Goal: Task Accomplishment & Management: Use online tool/utility

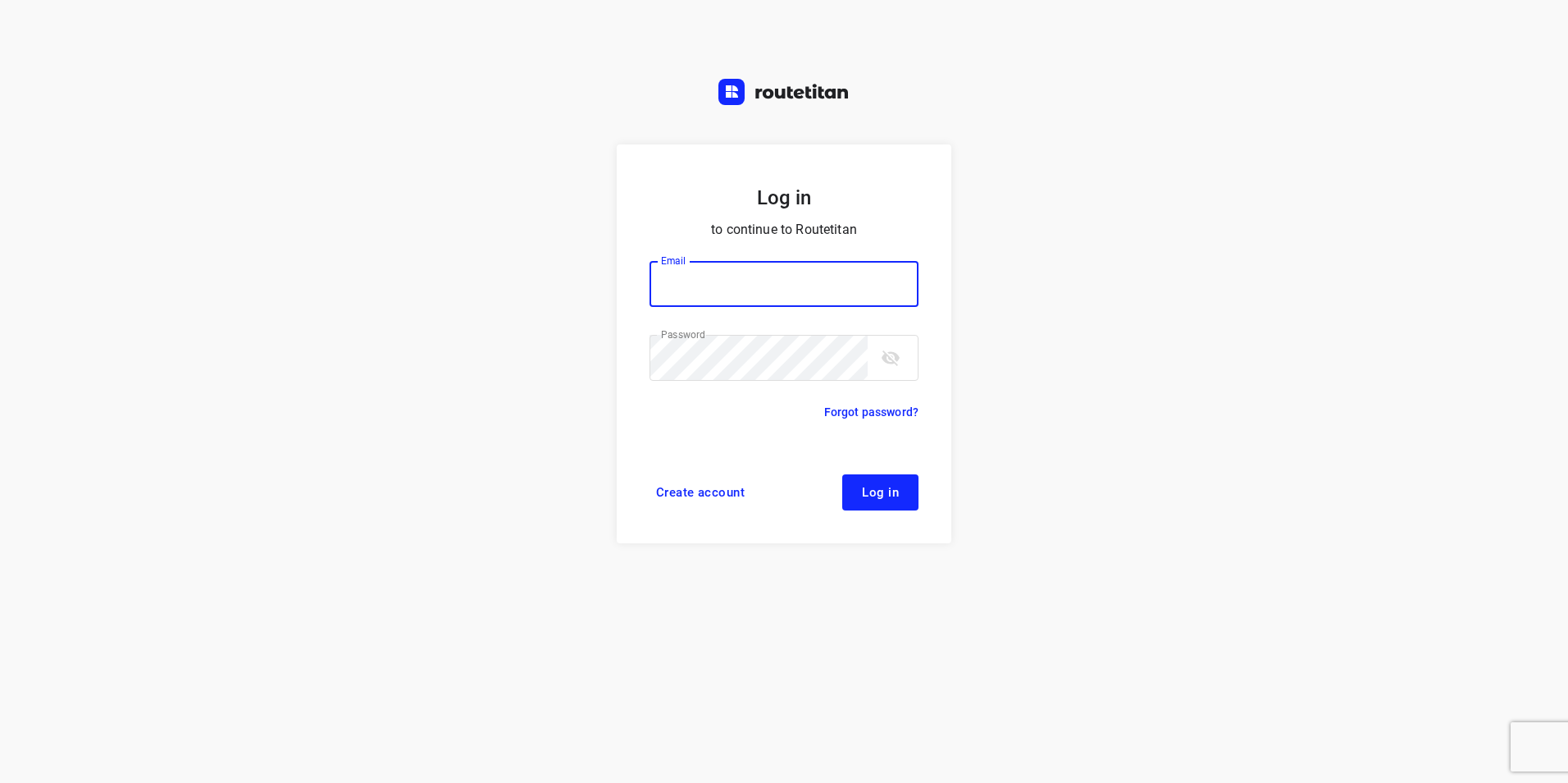
type input "plengtransport@hotmail.com"
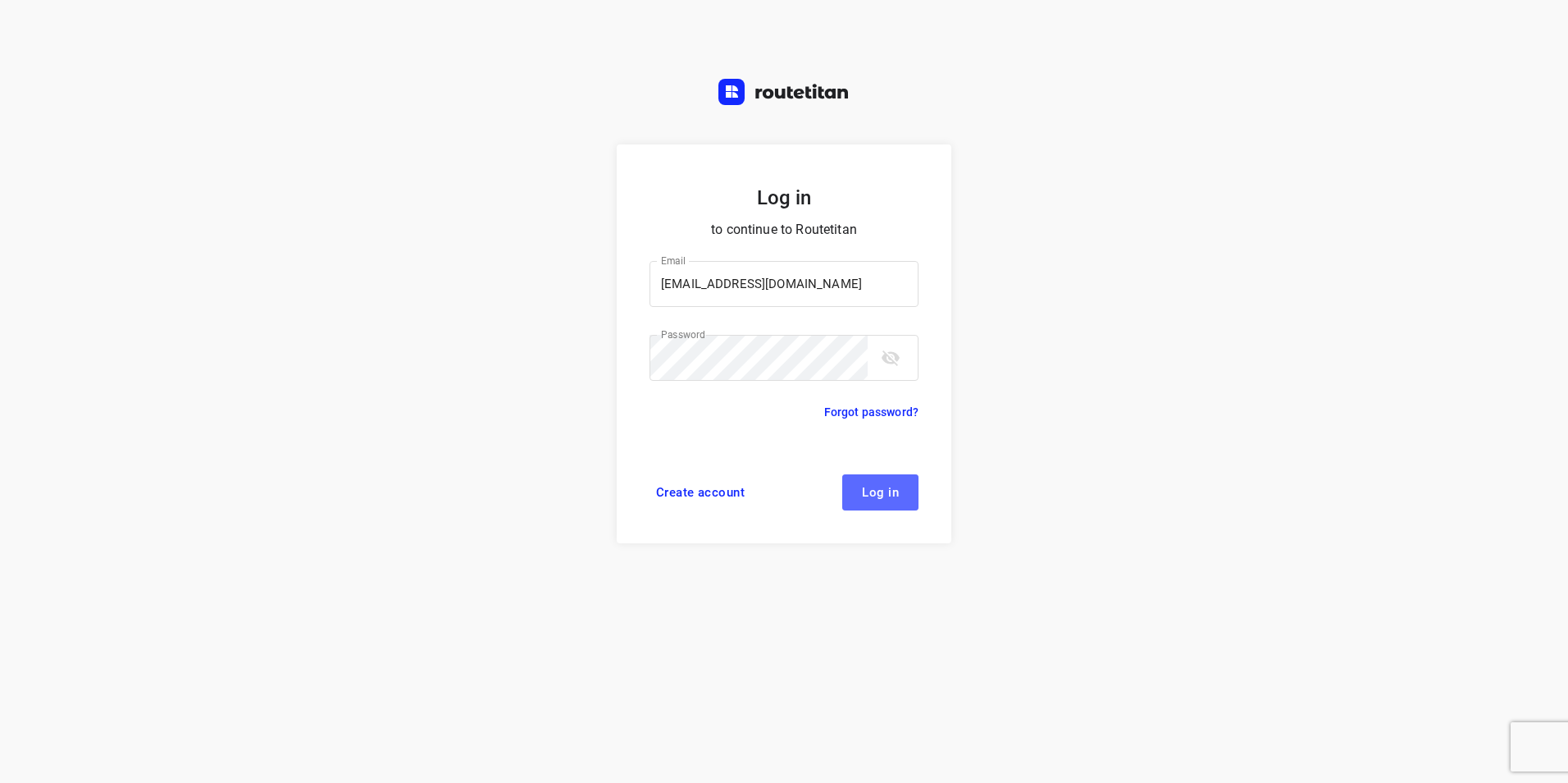
click at [882, 494] on span "Log in" at bounding box center [881, 492] width 37 height 13
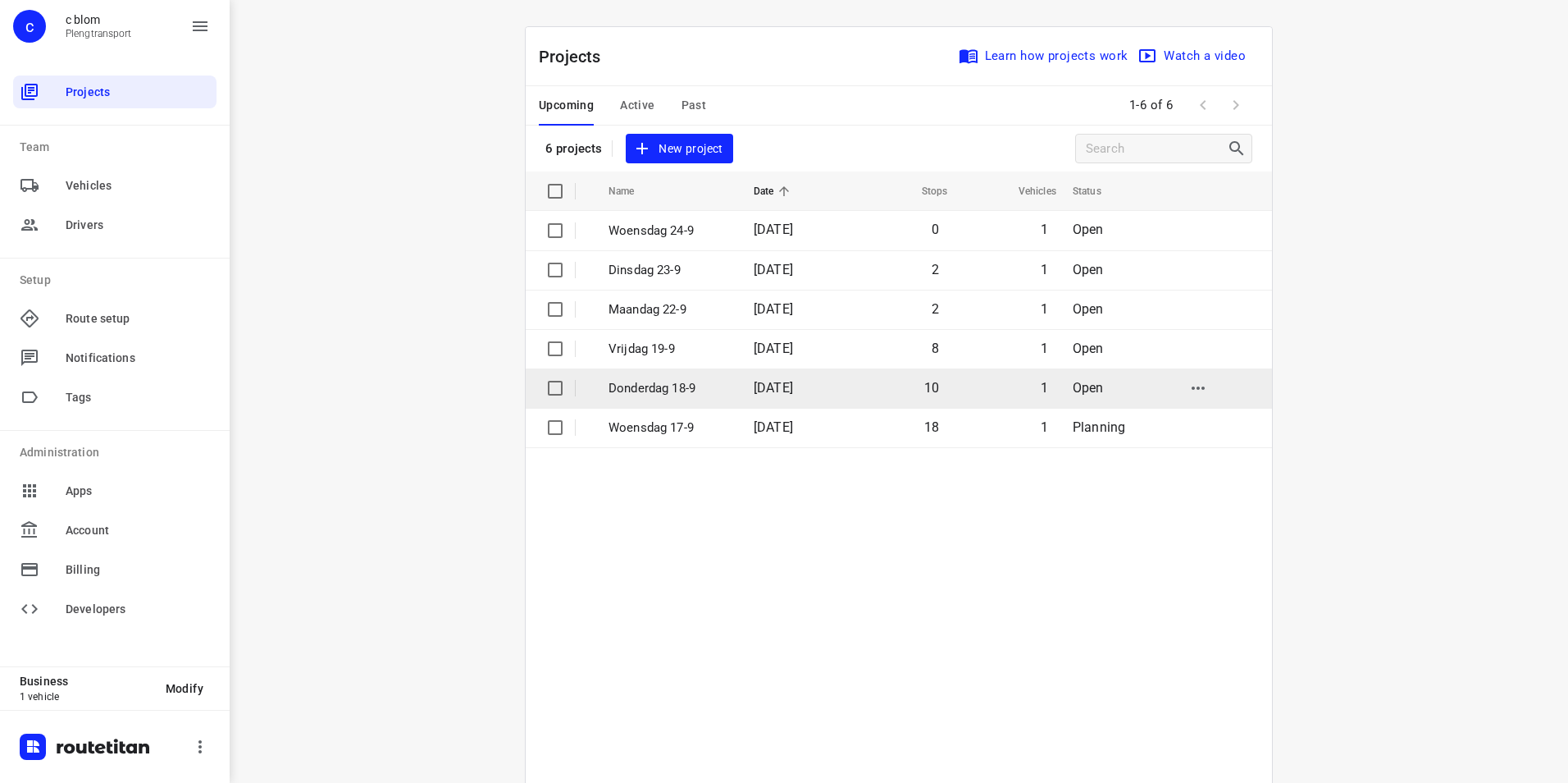
click at [768, 389] on span "[DATE]" at bounding box center [774, 388] width 39 height 16
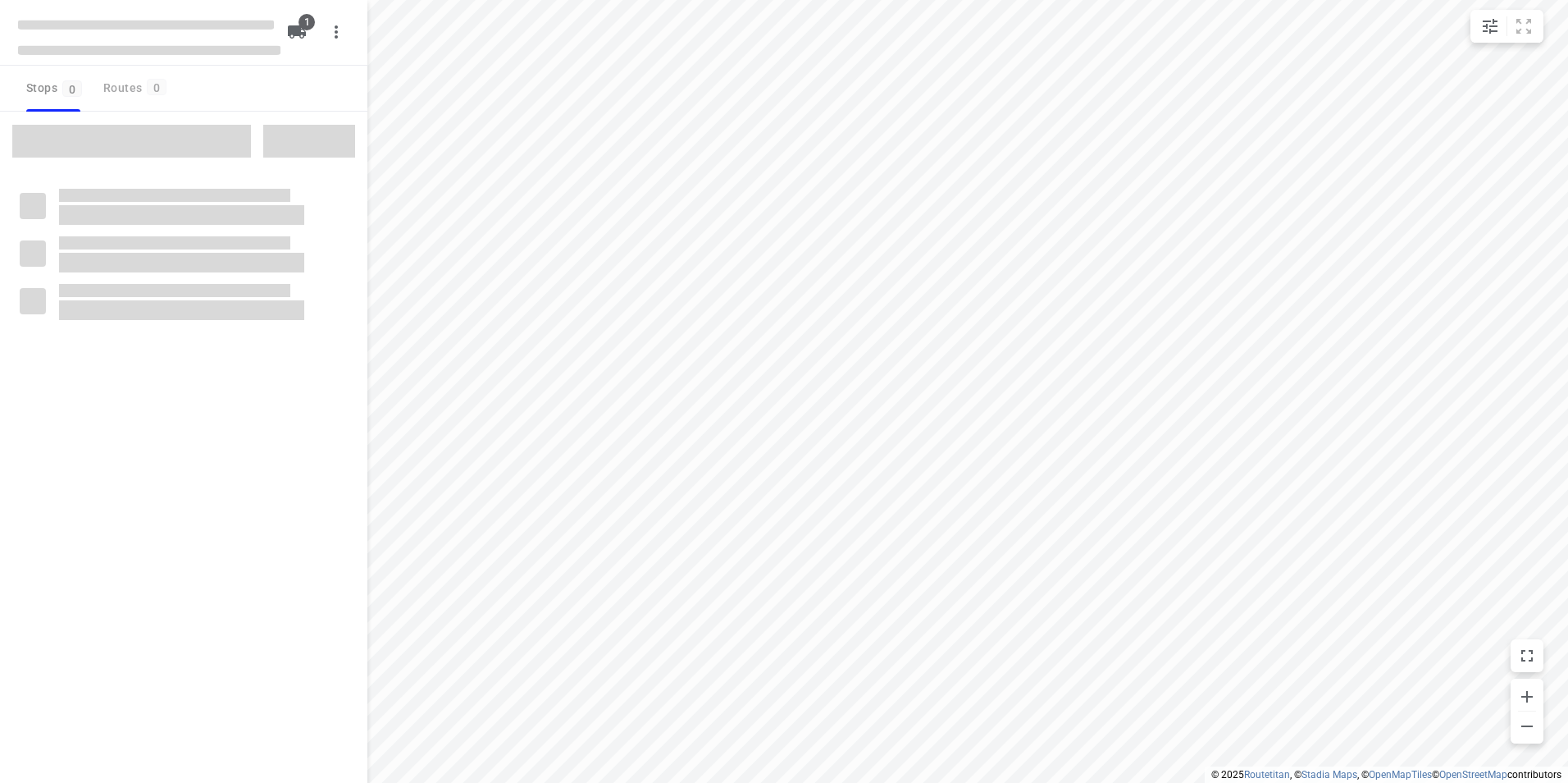
type input "distance"
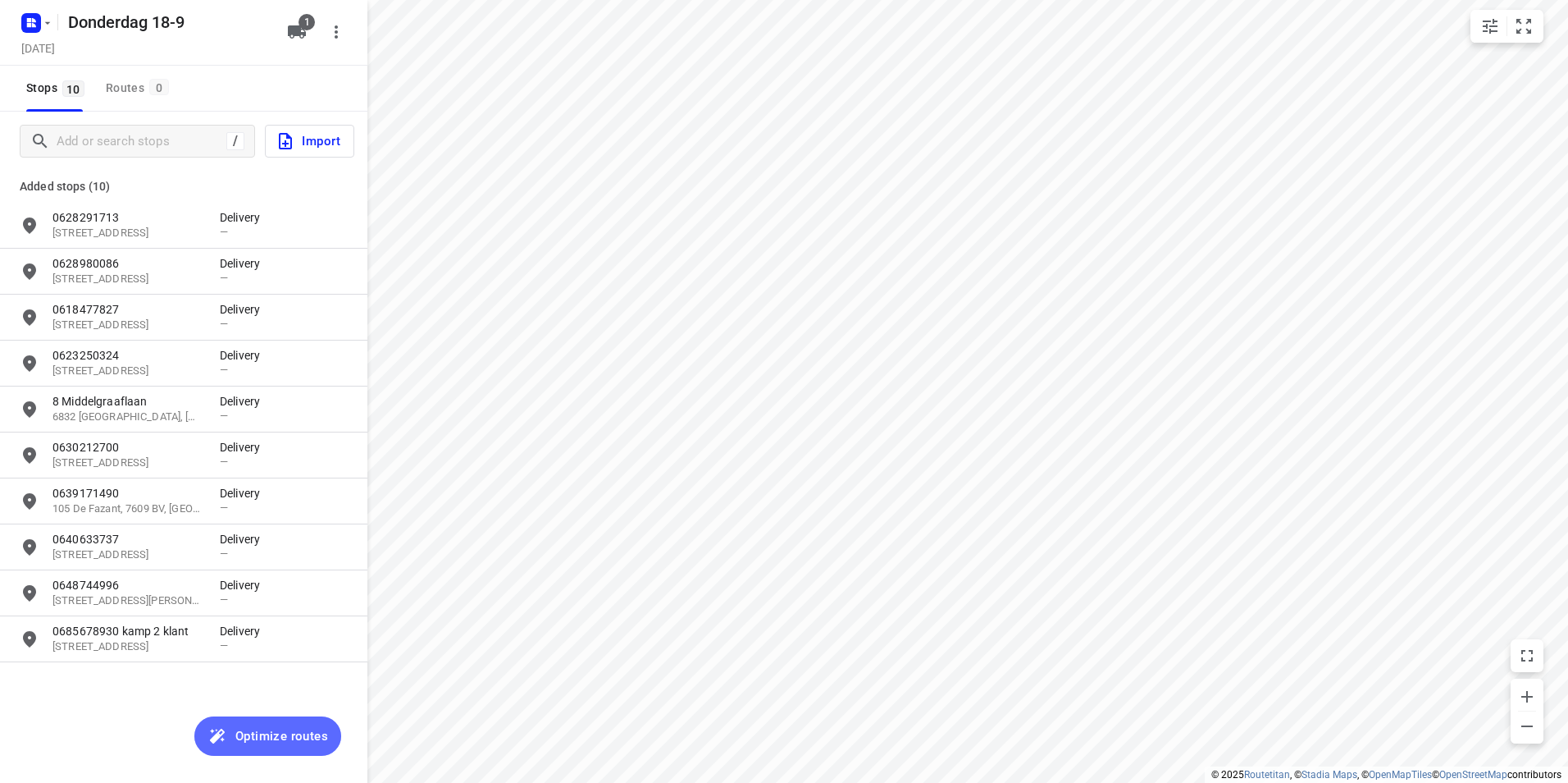
click at [303, 734] on span "Optimize routes" at bounding box center [281, 736] width 93 height 22
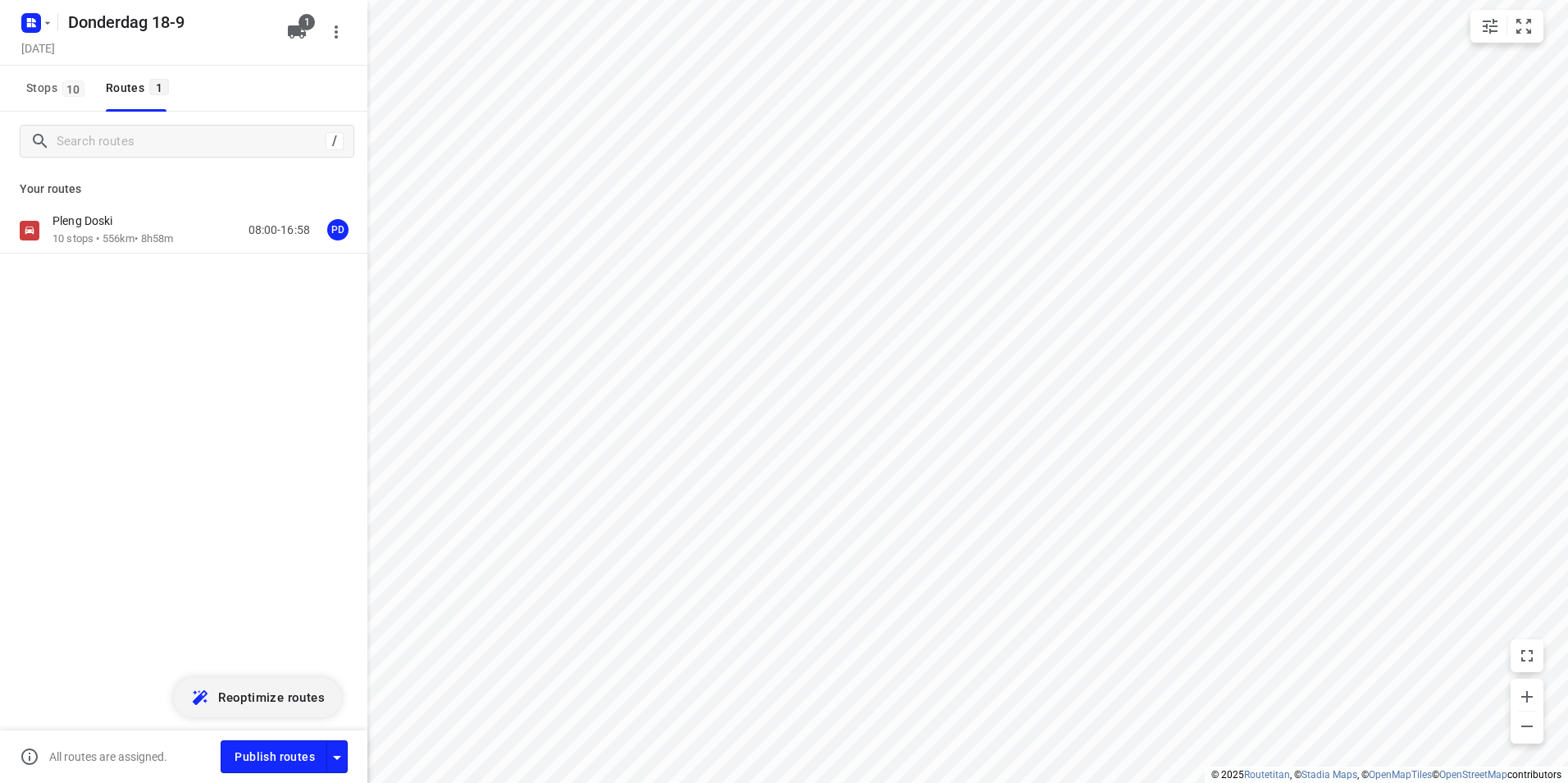
click at [174, 678] on button "Reoptimize routes" at bounding box center [257, 698] width 168 height 39
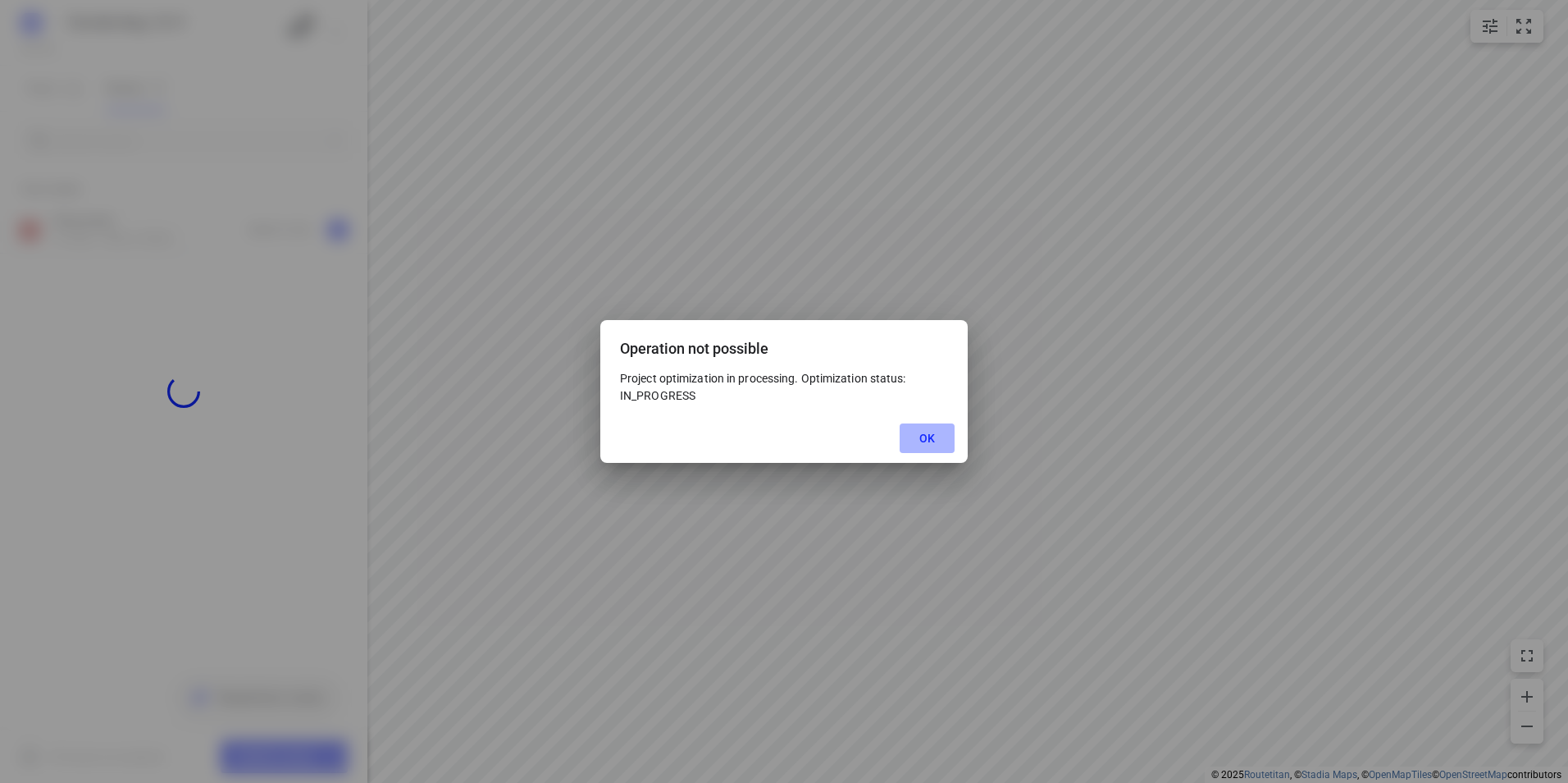
click at [936, 441] on button "OK" at bounding box center [927, 439] width 55 height 29
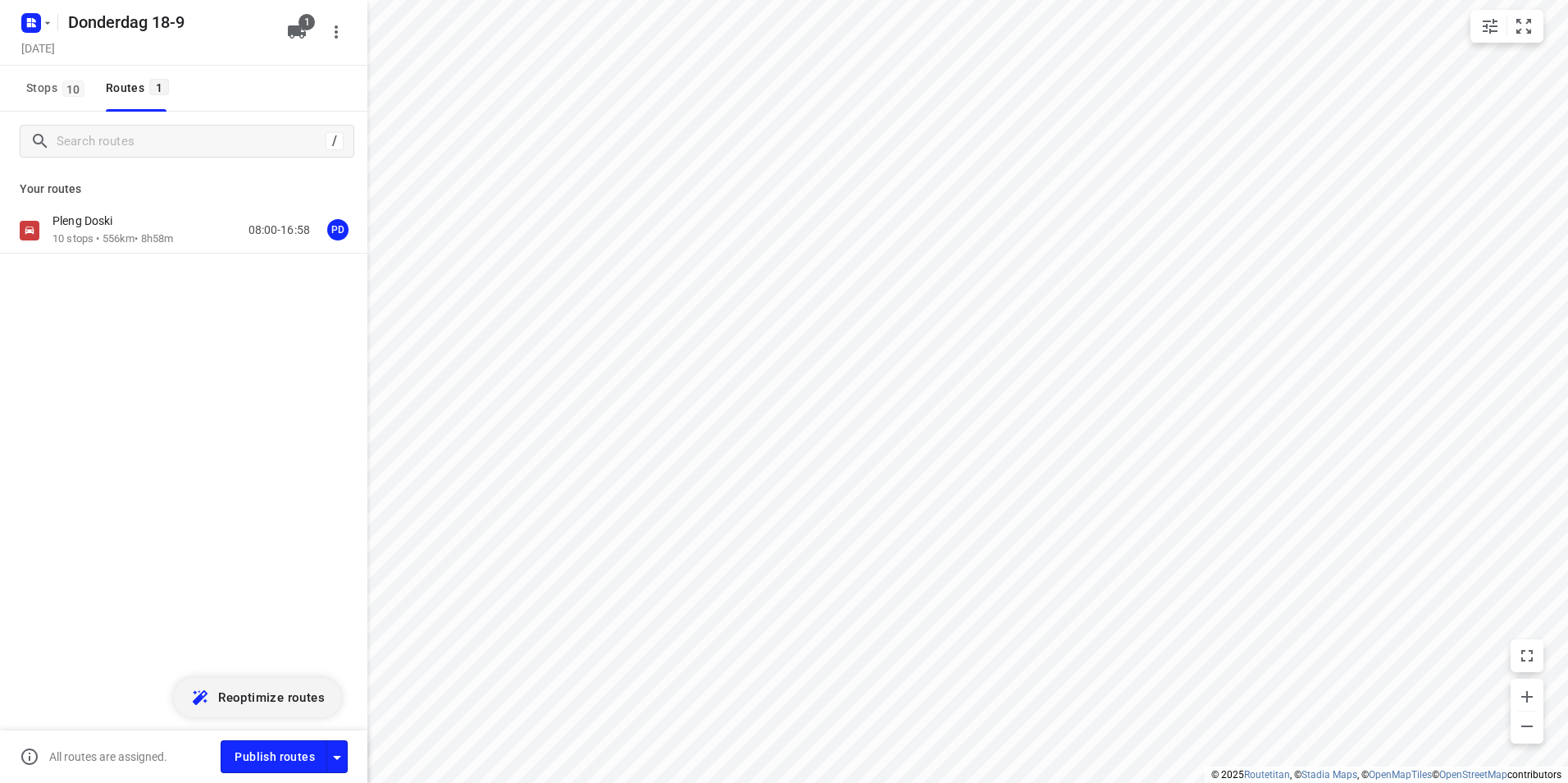
click at [174, 678] on button "Reoptimize routes" at bounding box center [257, 698] width 168 height 39
click at [189, 238] on div "Pleng Doski 10 stops • 556km • 8h58m 08:00-16:58 PD" at bounding box center [210, 230] width 315 height 33
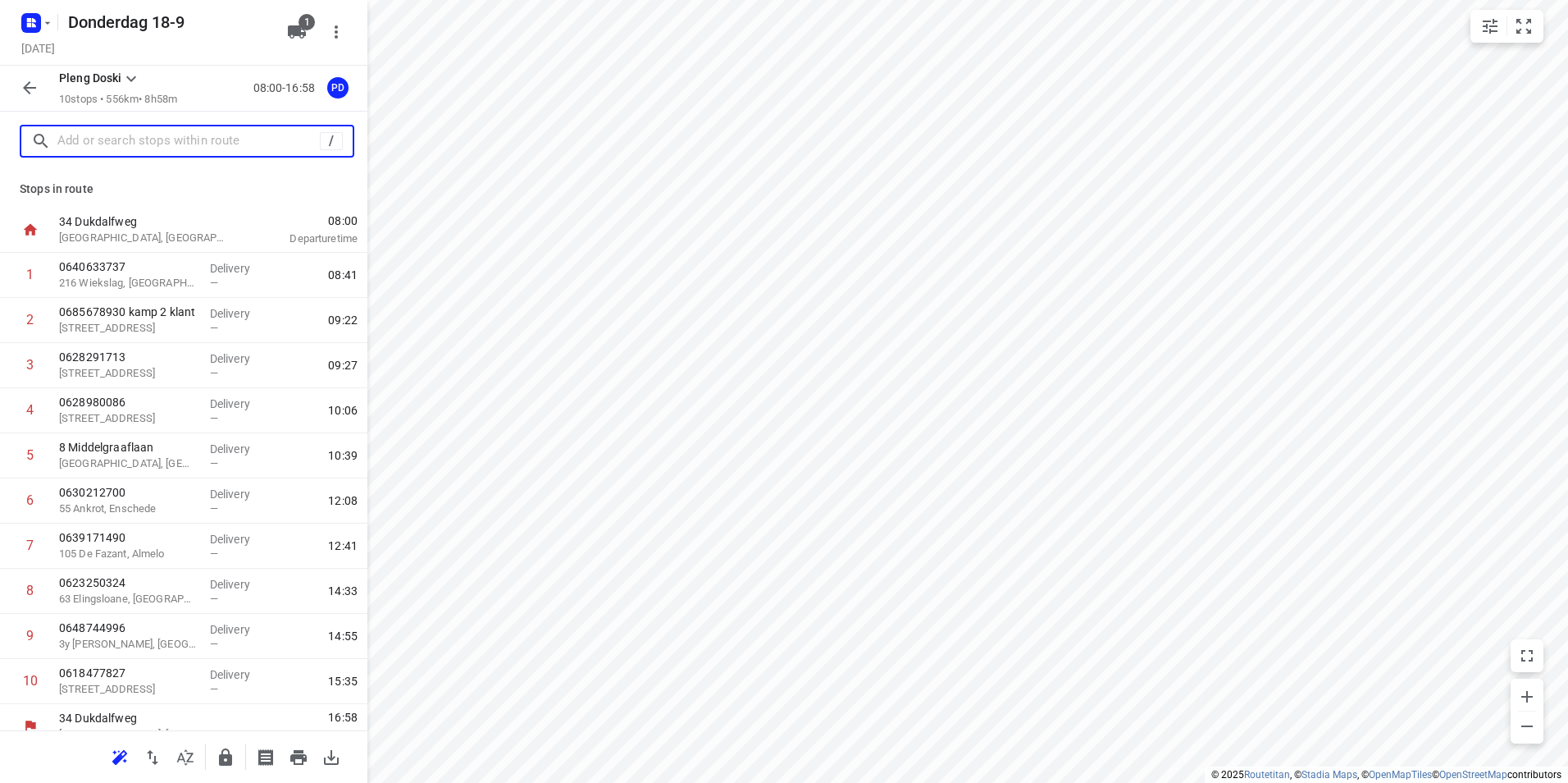
click at [111, 146] on input "text" at bounding box center [189, 141] width 263 height 26
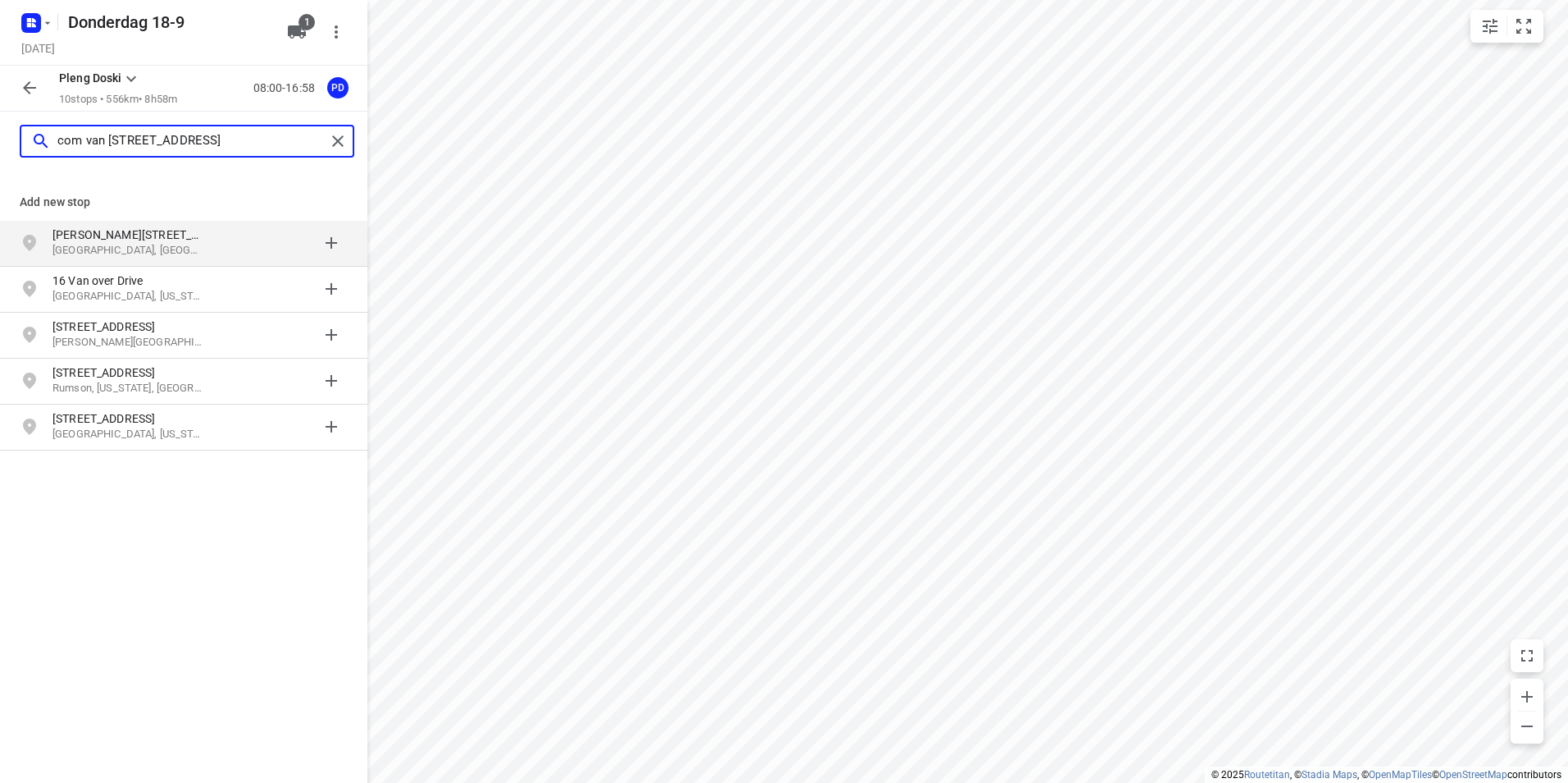
type input "com van [STREET_ADDRESS]"
click at [266, 138] on input "com van [STREET_ADDRESS]" at bounding box center [191, 141] width 268 height 26
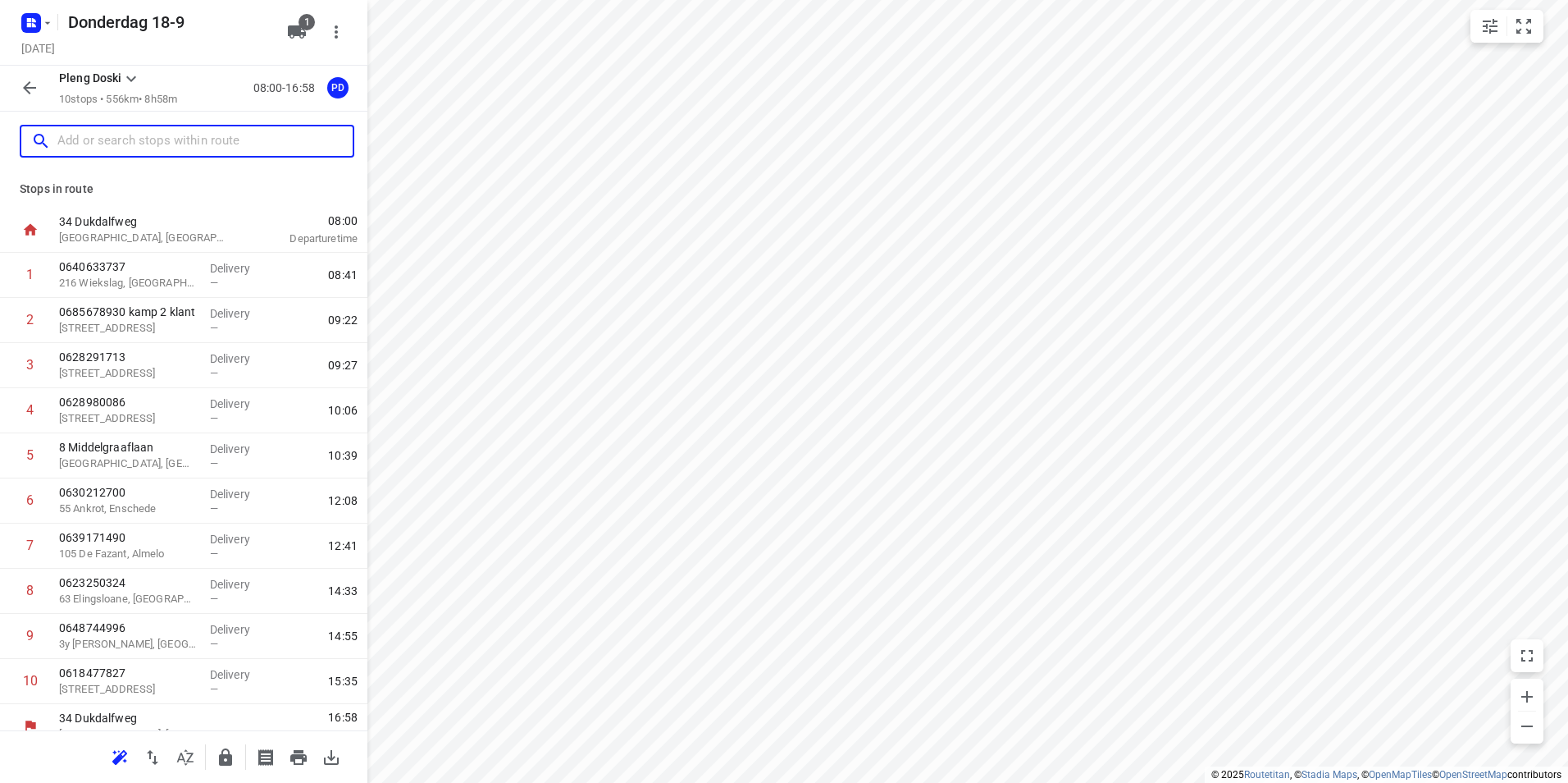
paste input "Commissaris van [STREET_ADDRESS]"
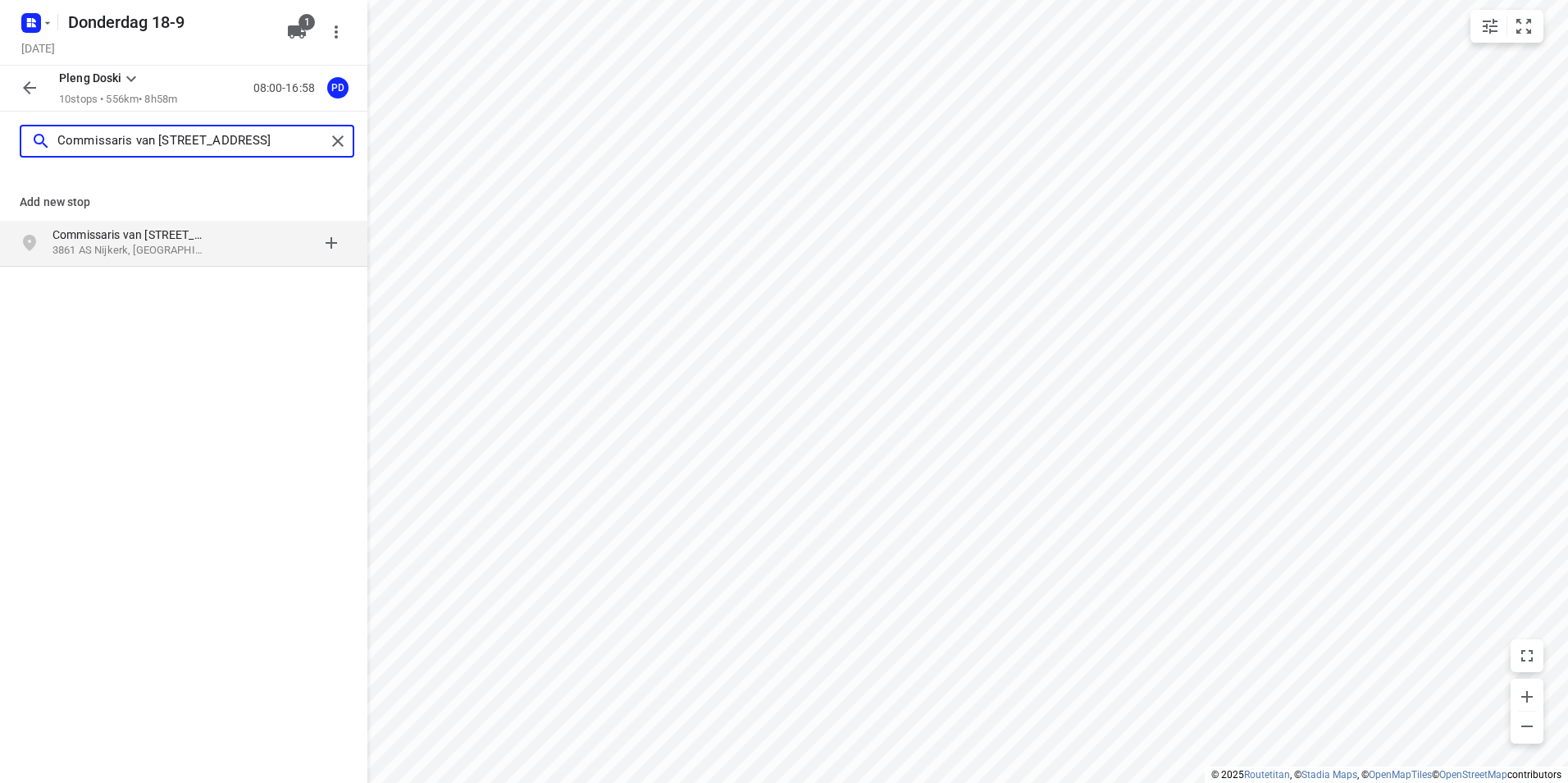
type input "Commissaris van [STREET_ADDRESS]"
click at [197, 247] on p "3861 AS Nijkerk, [GEOGRAPHIC_DATA]" at bounding box center [128, 251] width 151 height 16
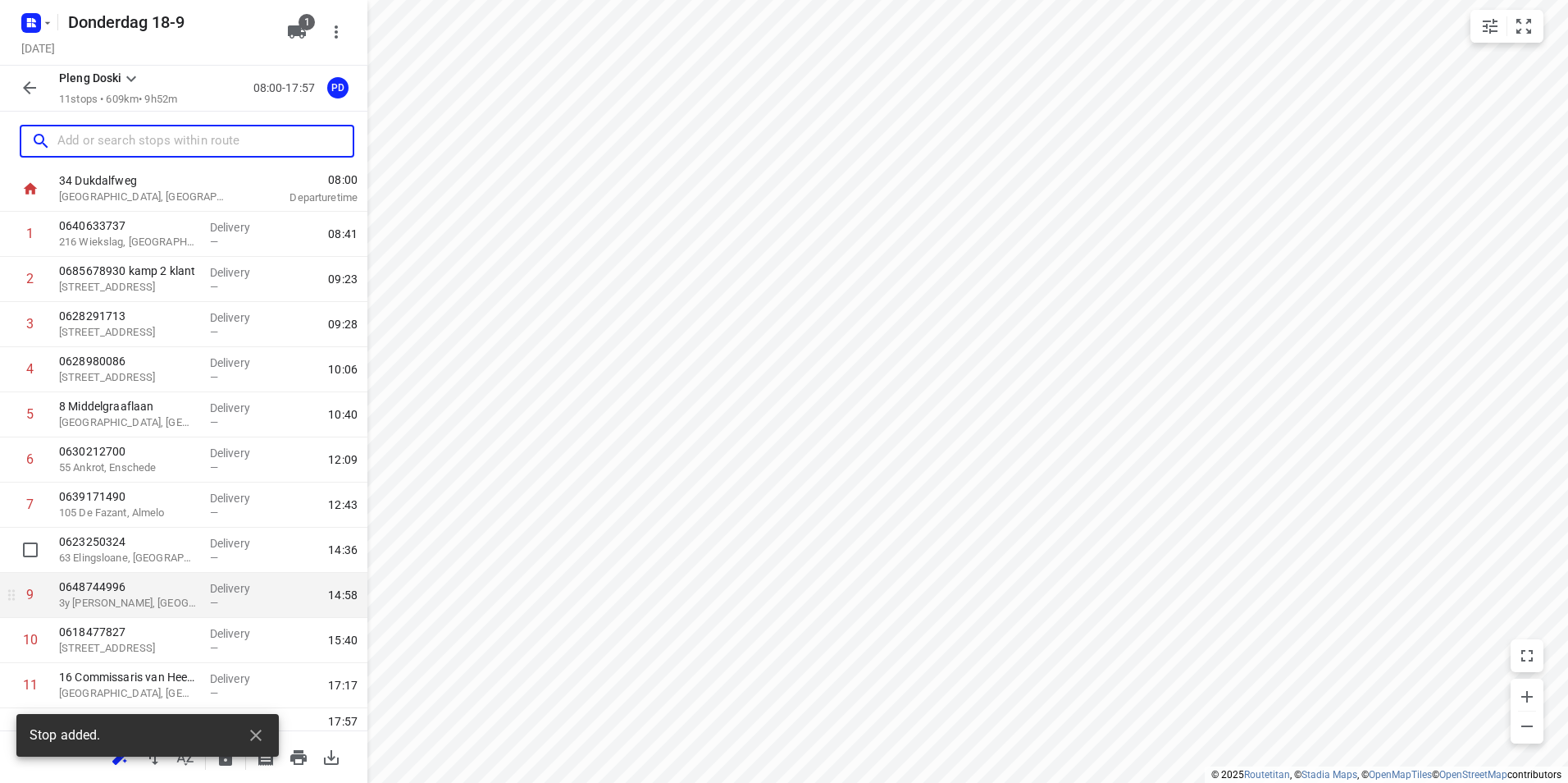
scroll to position [64, 0]
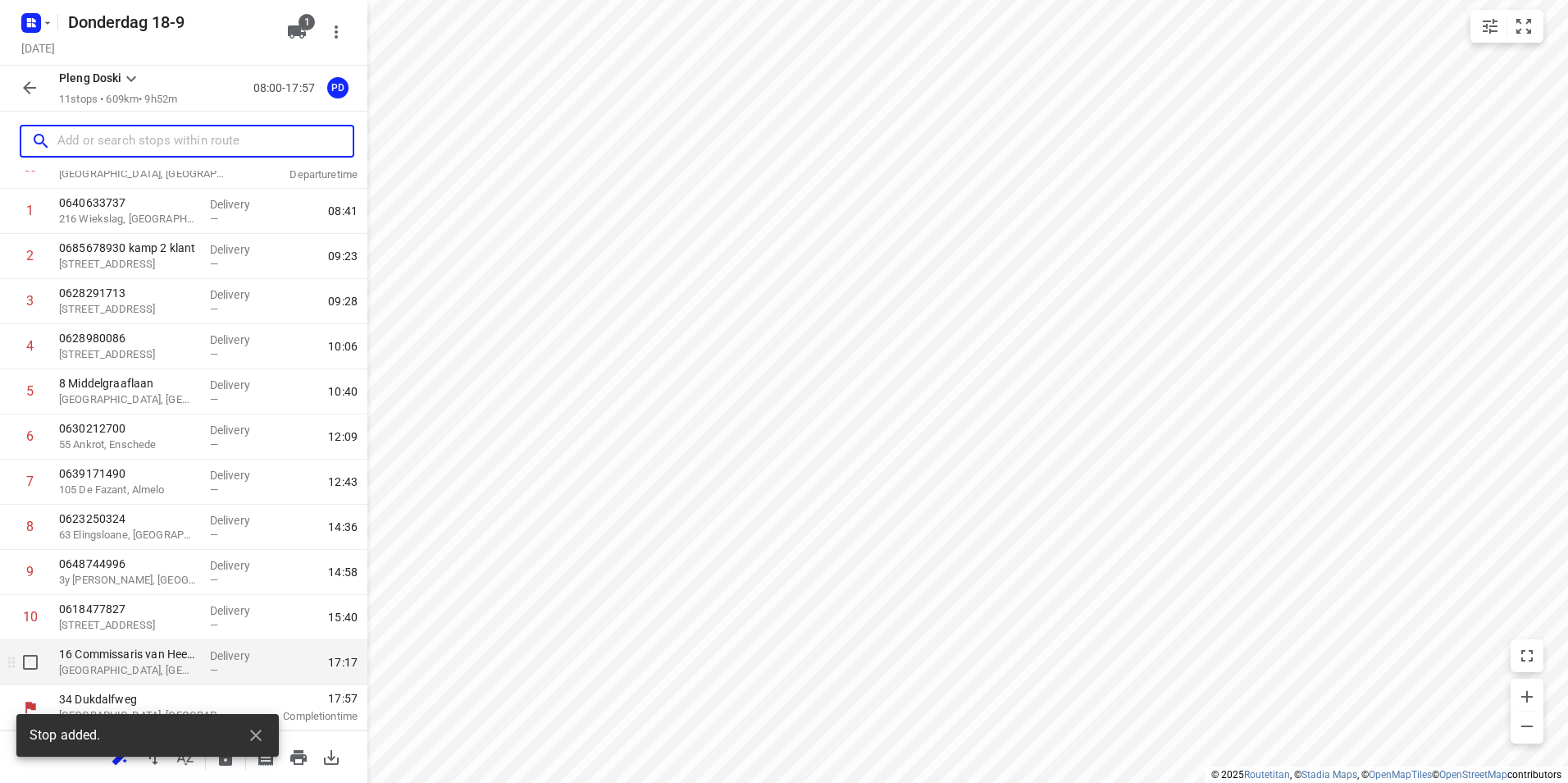
click at [219, 673] on div "—" at bounding box center [240, 670] width 61 height 13
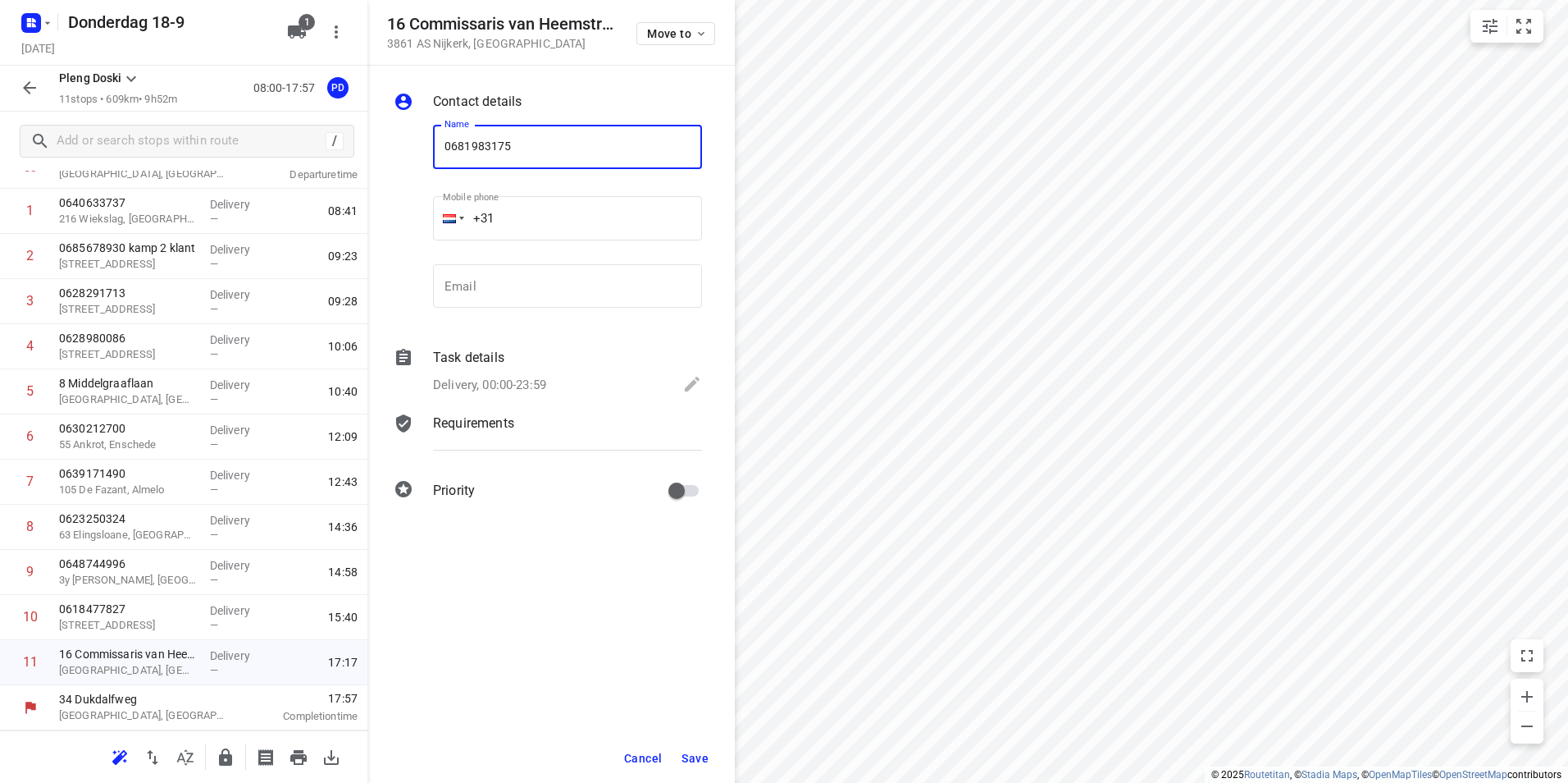
type input "0681983175"
click at [685, 752] on span "Save" at bounding box center [695, 757] width 27 height 13
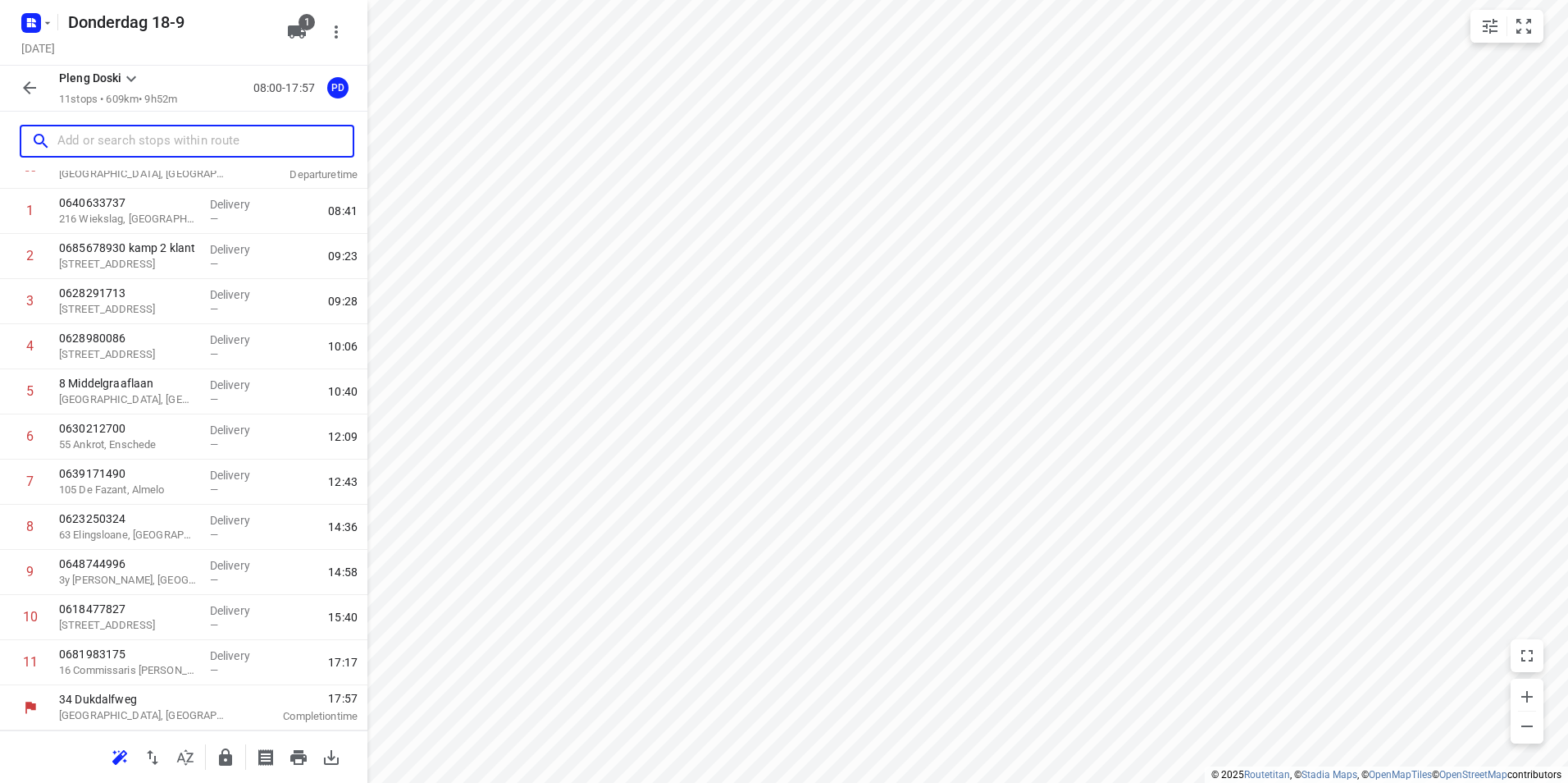
click at [156, 142] on input "text" at bounding box center [205, 141] width 295 height 26
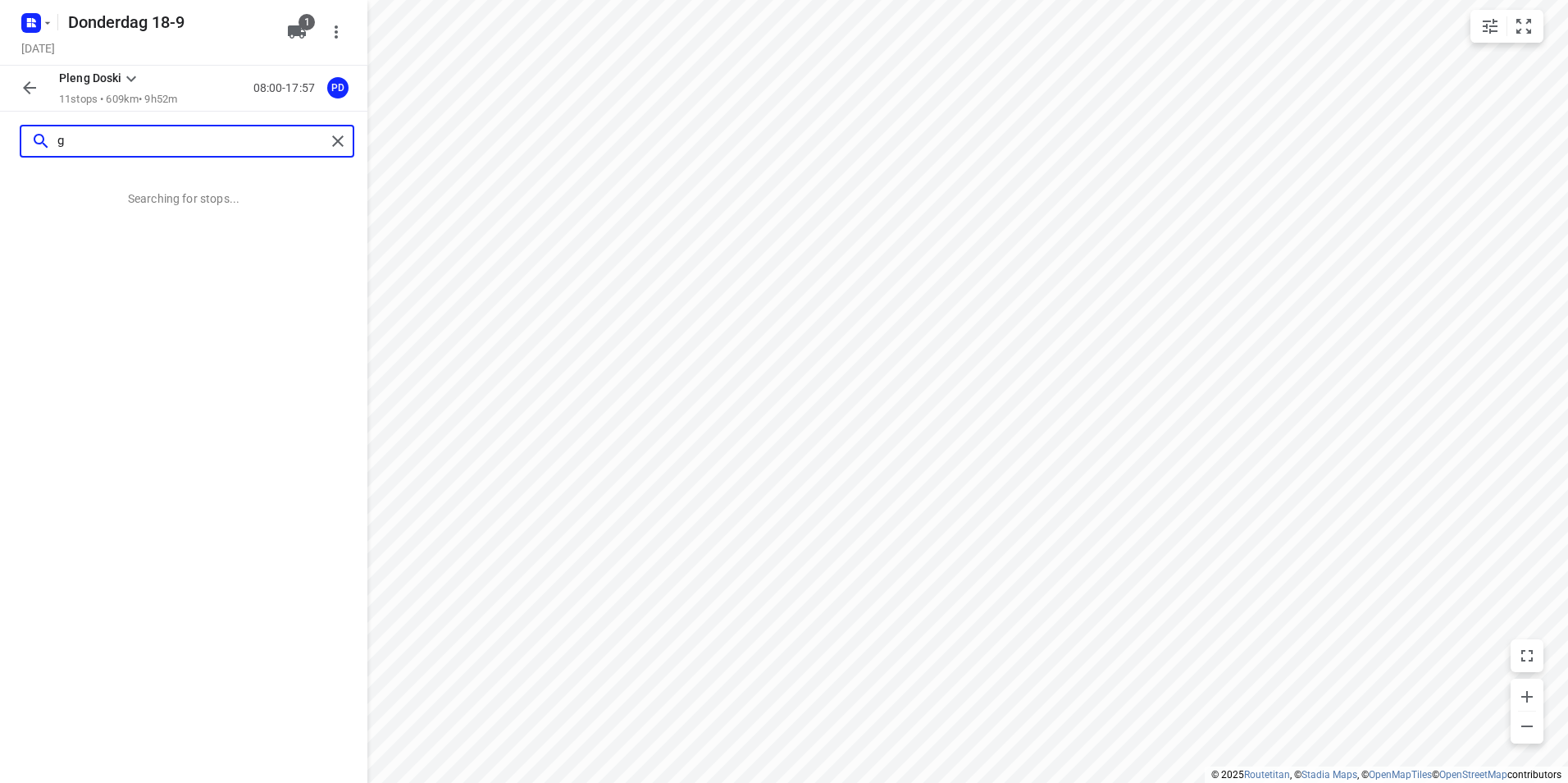
scroll to position [0, 0]
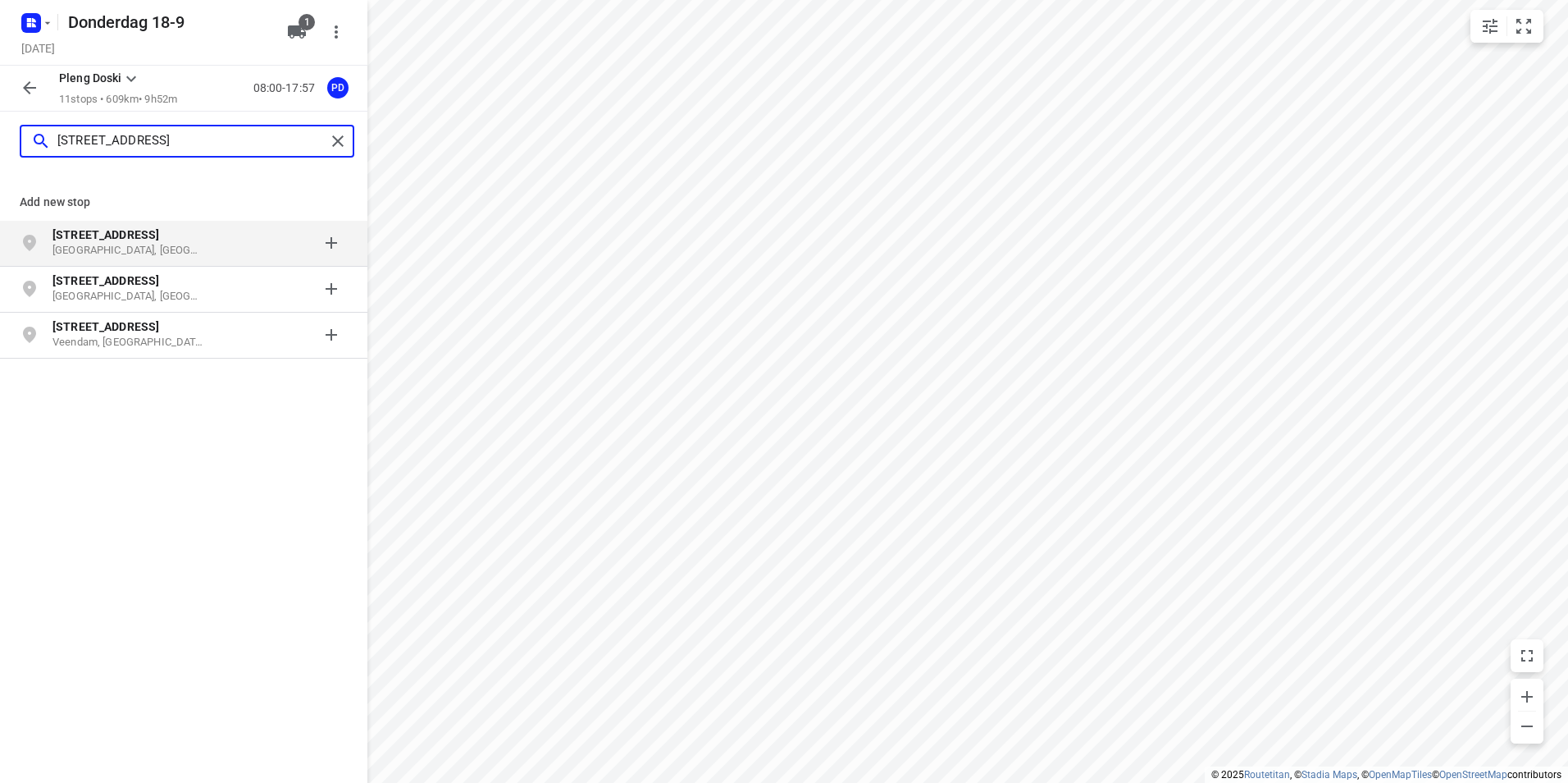
type input "[STREET_ADDRESS]"
click at [190, 234] on p "[STREET_ADDRESS]" at bounding box center [128, 235] width 151 height 17
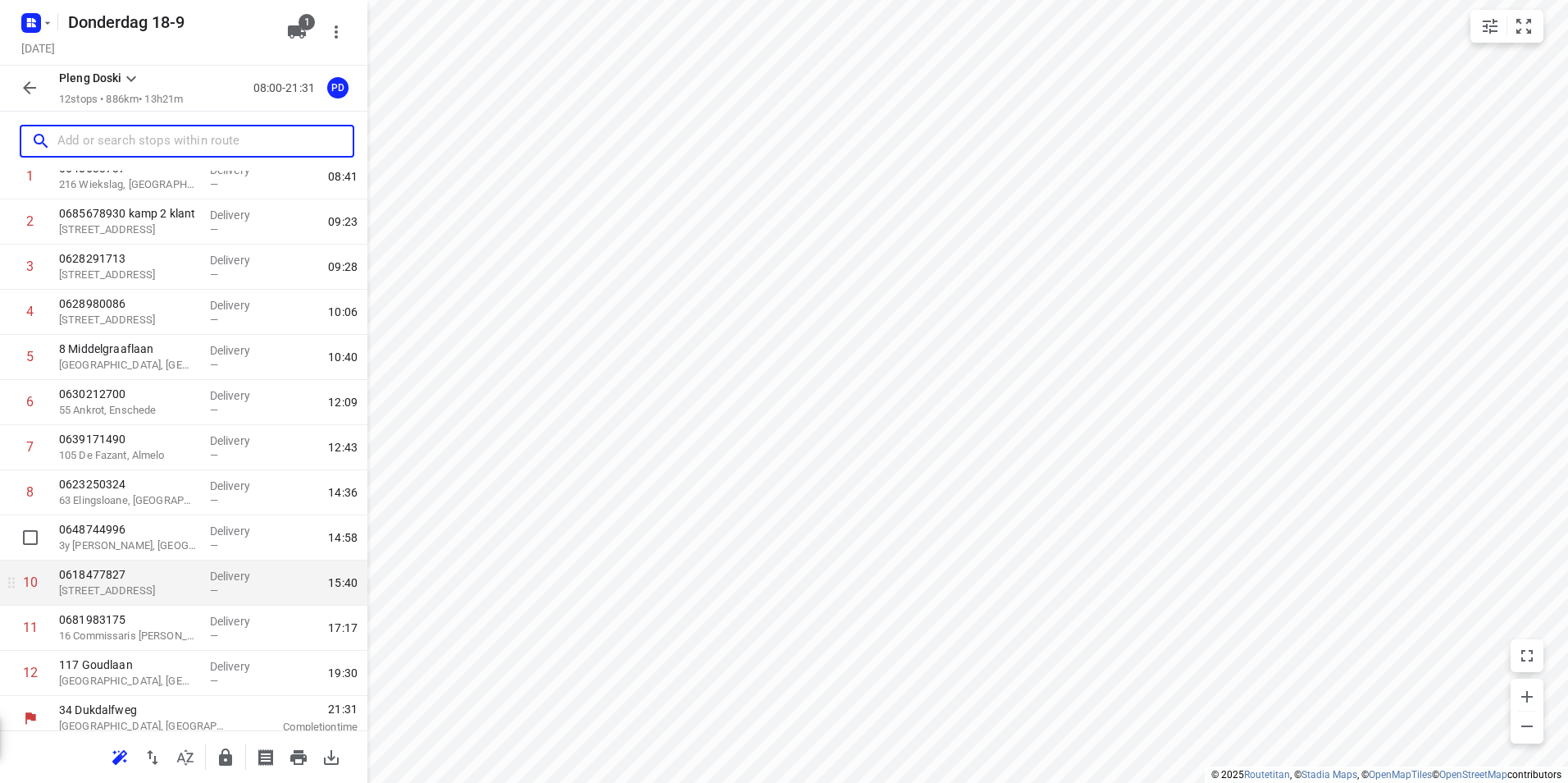
scroll to position [109, 0]
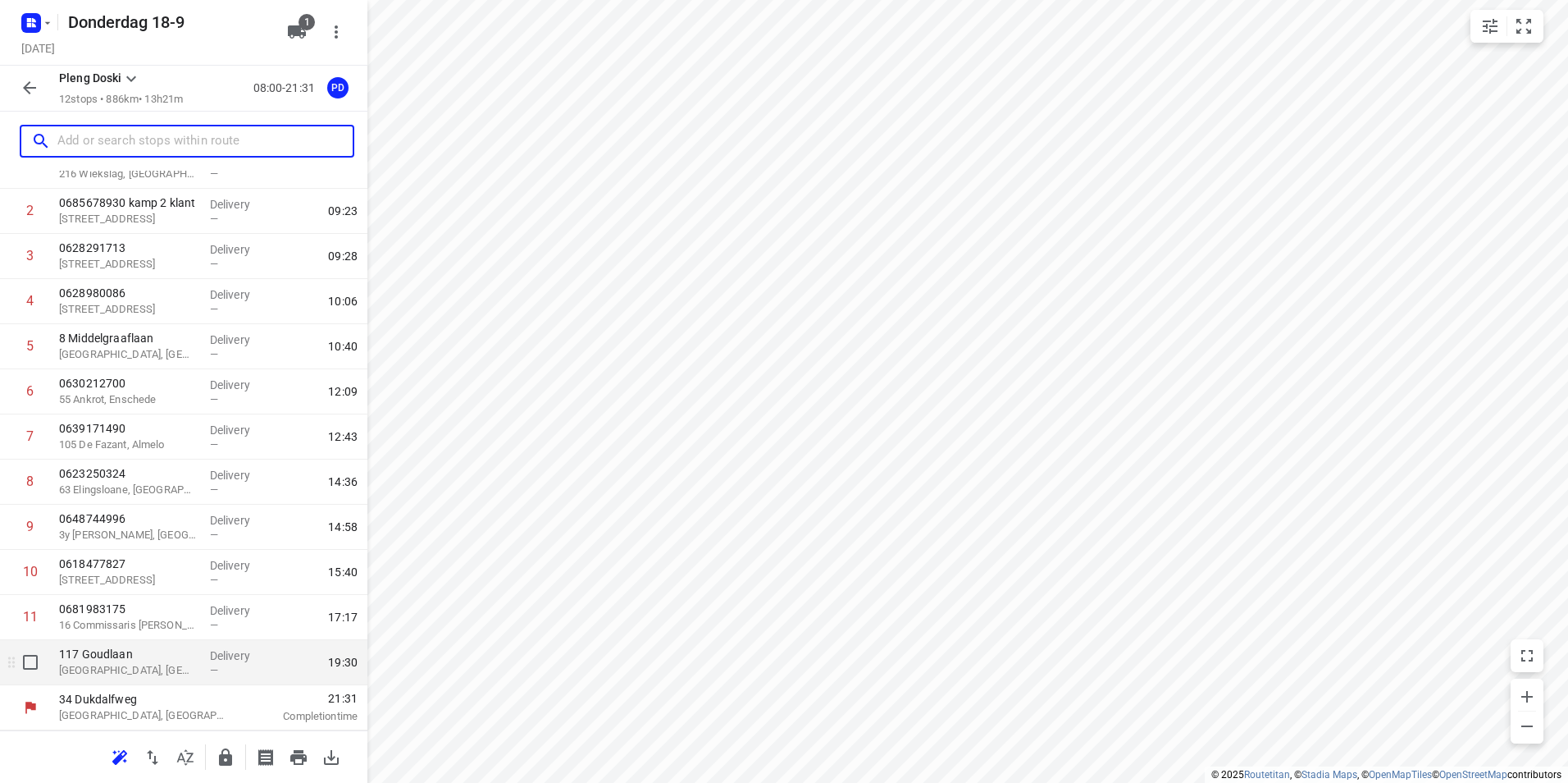
click at [224, 669] on div "—" at bounding box center [240, 670] width 61 height 13
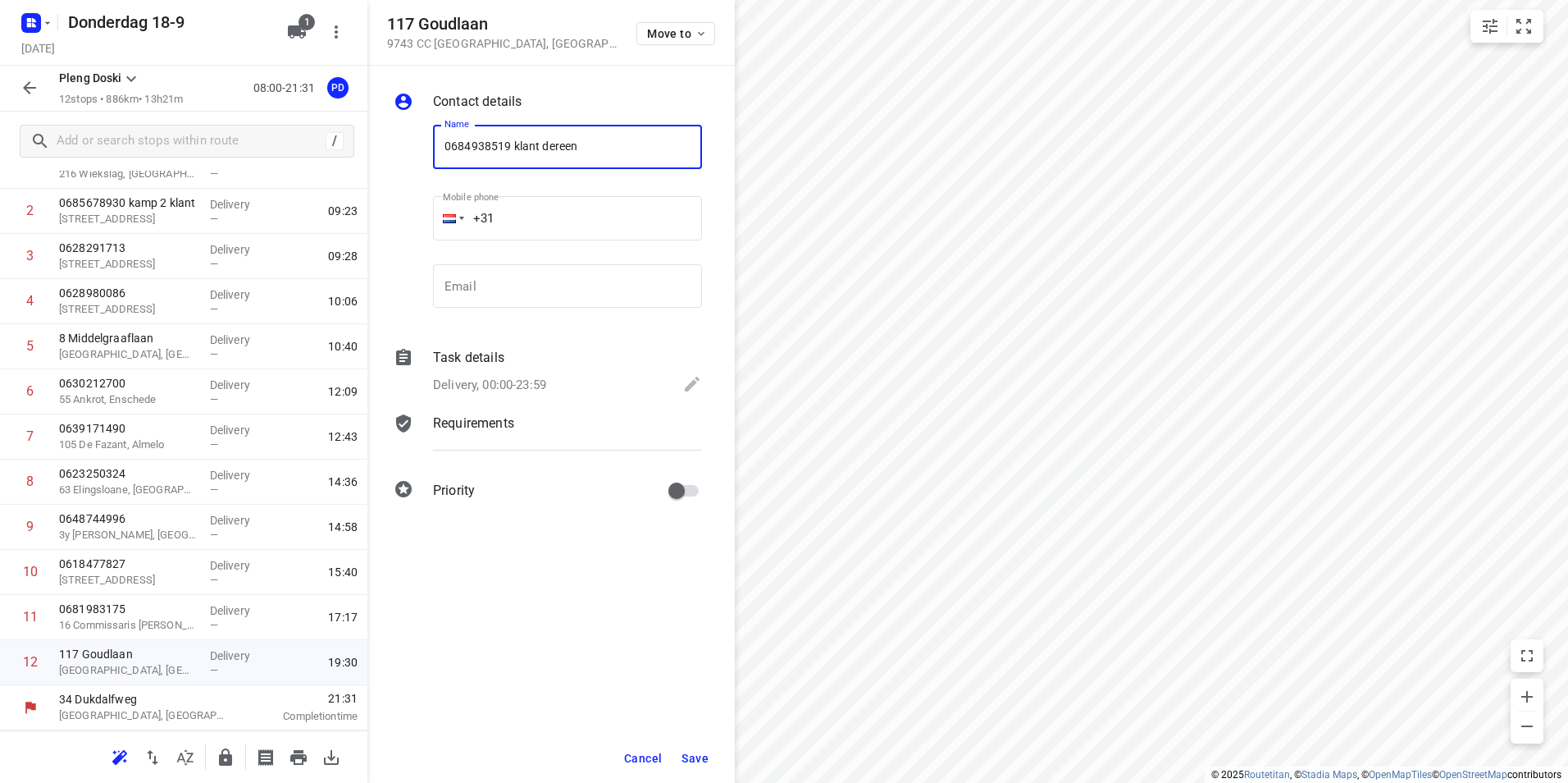
type input "0684938519 klant dereen"
click at [703, 759] on span "Save" at bounding box center [695, 757] width 27 height 13
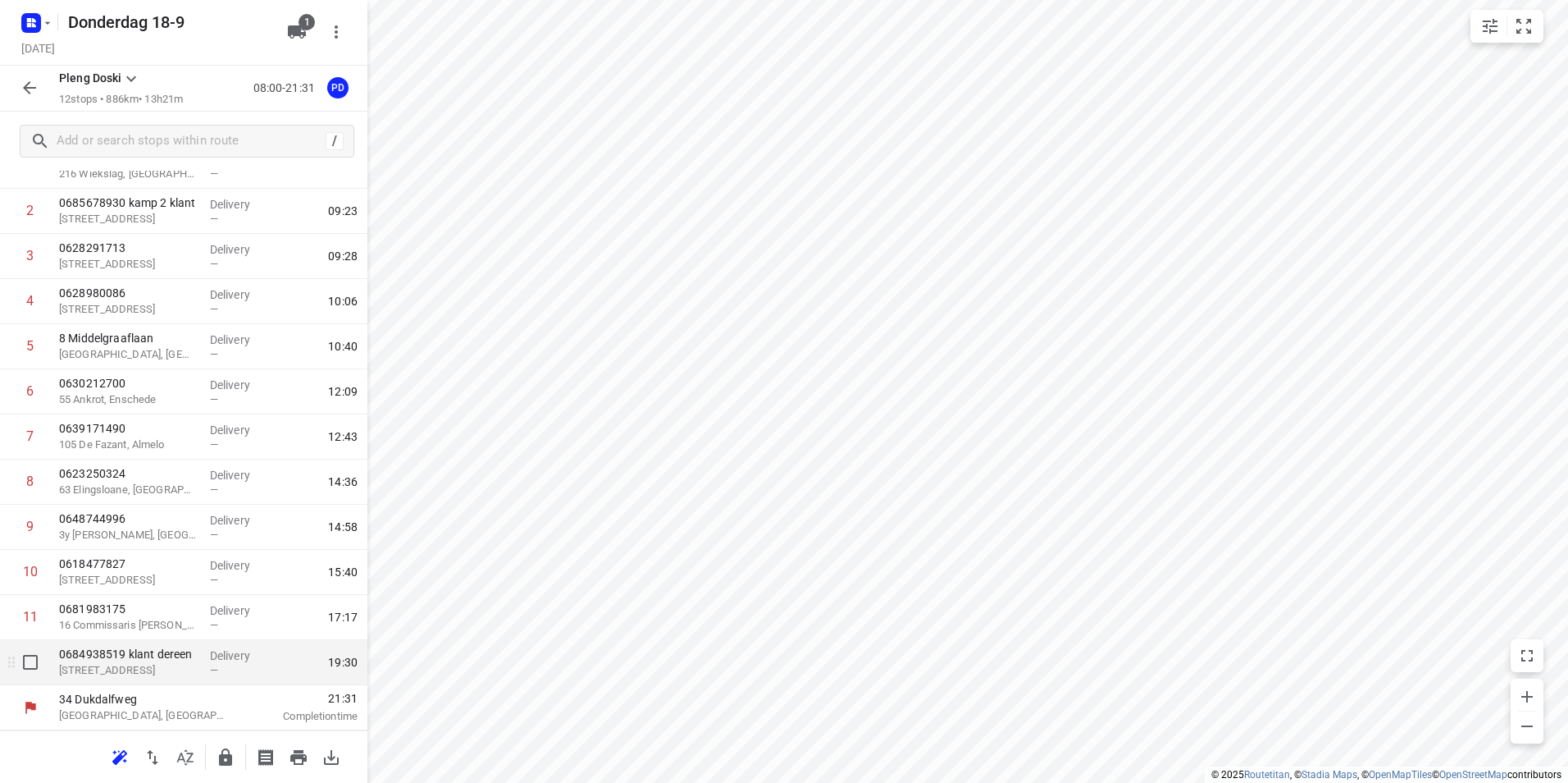
click at [203, 672] on div "Delivery —" at bounding box center [239, 662] width 74 height 45
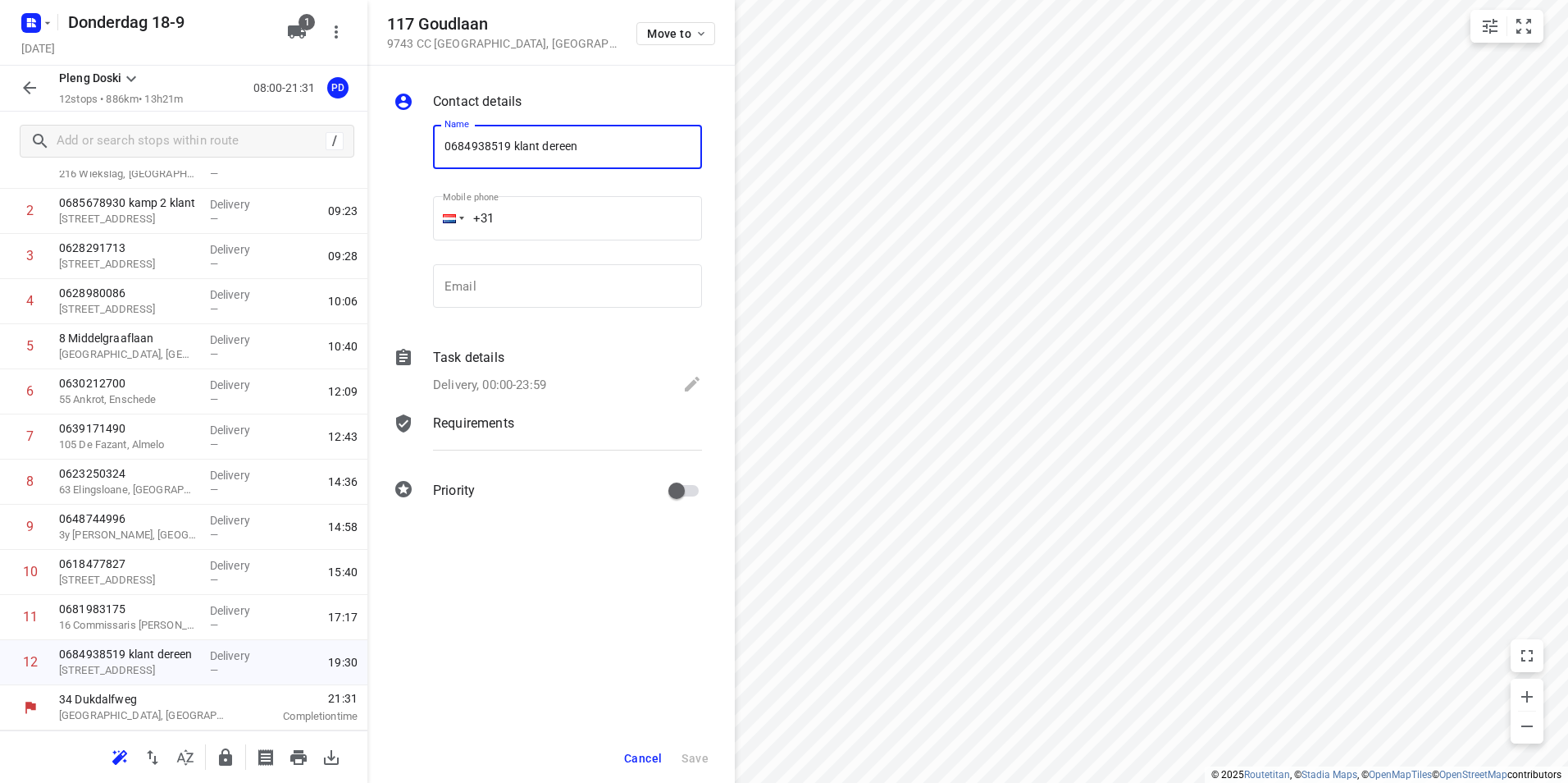
click at [509, 143] on input "0684938519 klant dereen" at bounding box center [568, 146] width 269 height 44
type input "0684938519/0624300567 klant dereen"
click at [704, 747] on button "Save" at bounding box center [694, 758] width 40 height 29
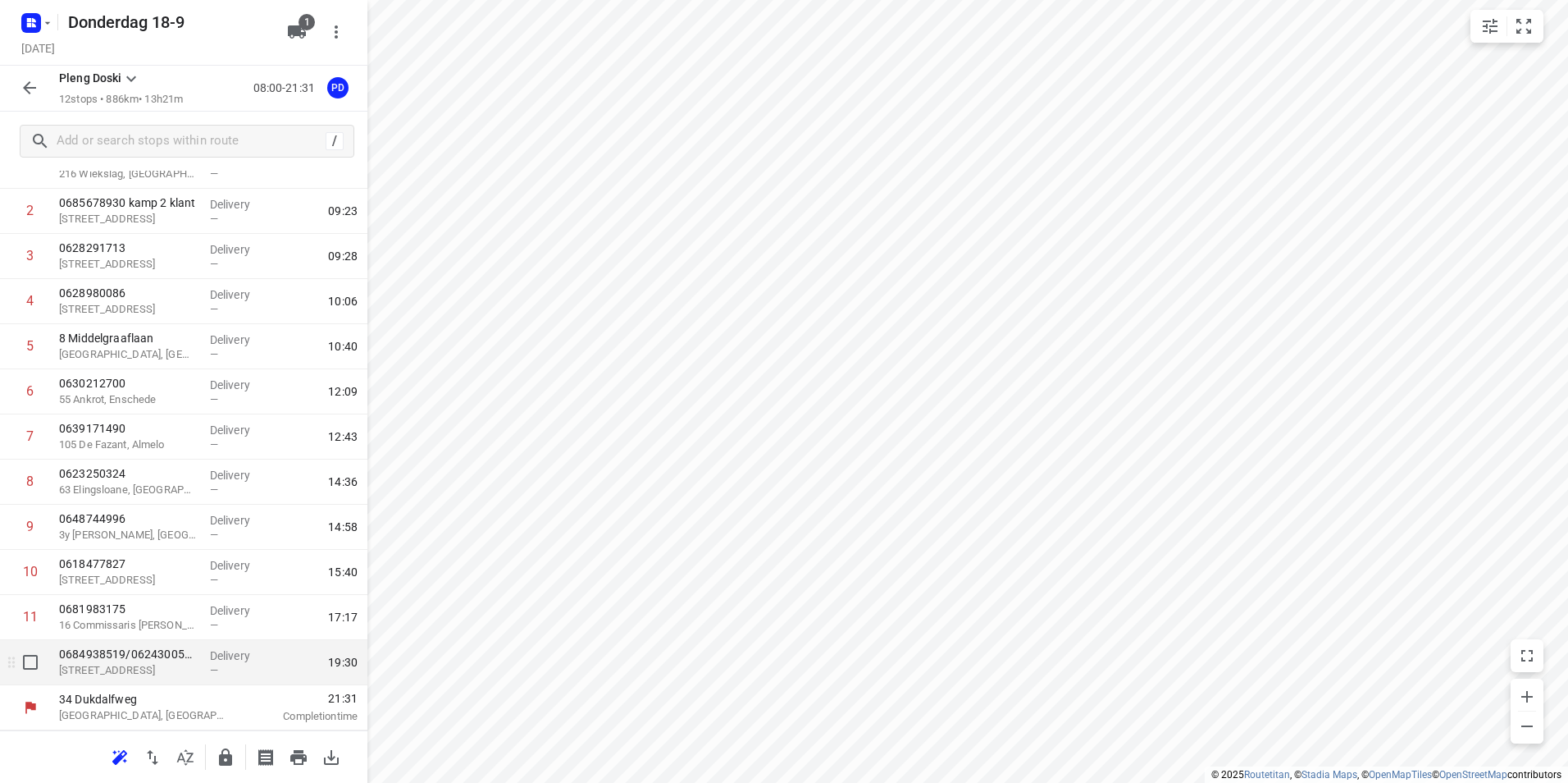
click at [210, 666] on span "—" at bounding box center [214, 670] width 8 height 13
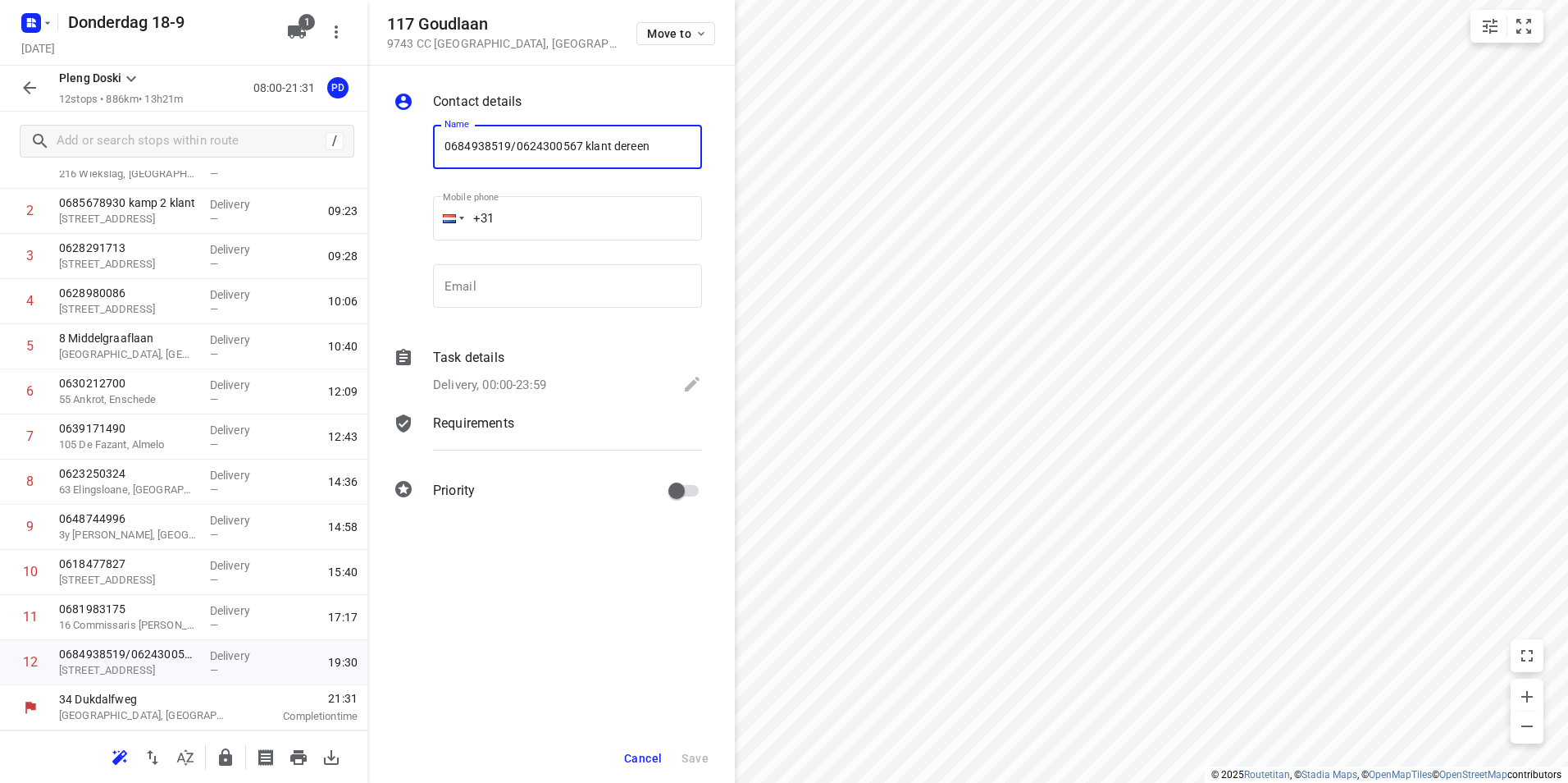
click at [582, 143] on input "0684938519/0624300567 klant dereen" at bounding box center [568, 146] width 269 height 44
type input "0684938519 klant dereen"
click at [704, 752] on span "Save" at bounding box center [695, 757] width 27 height 13
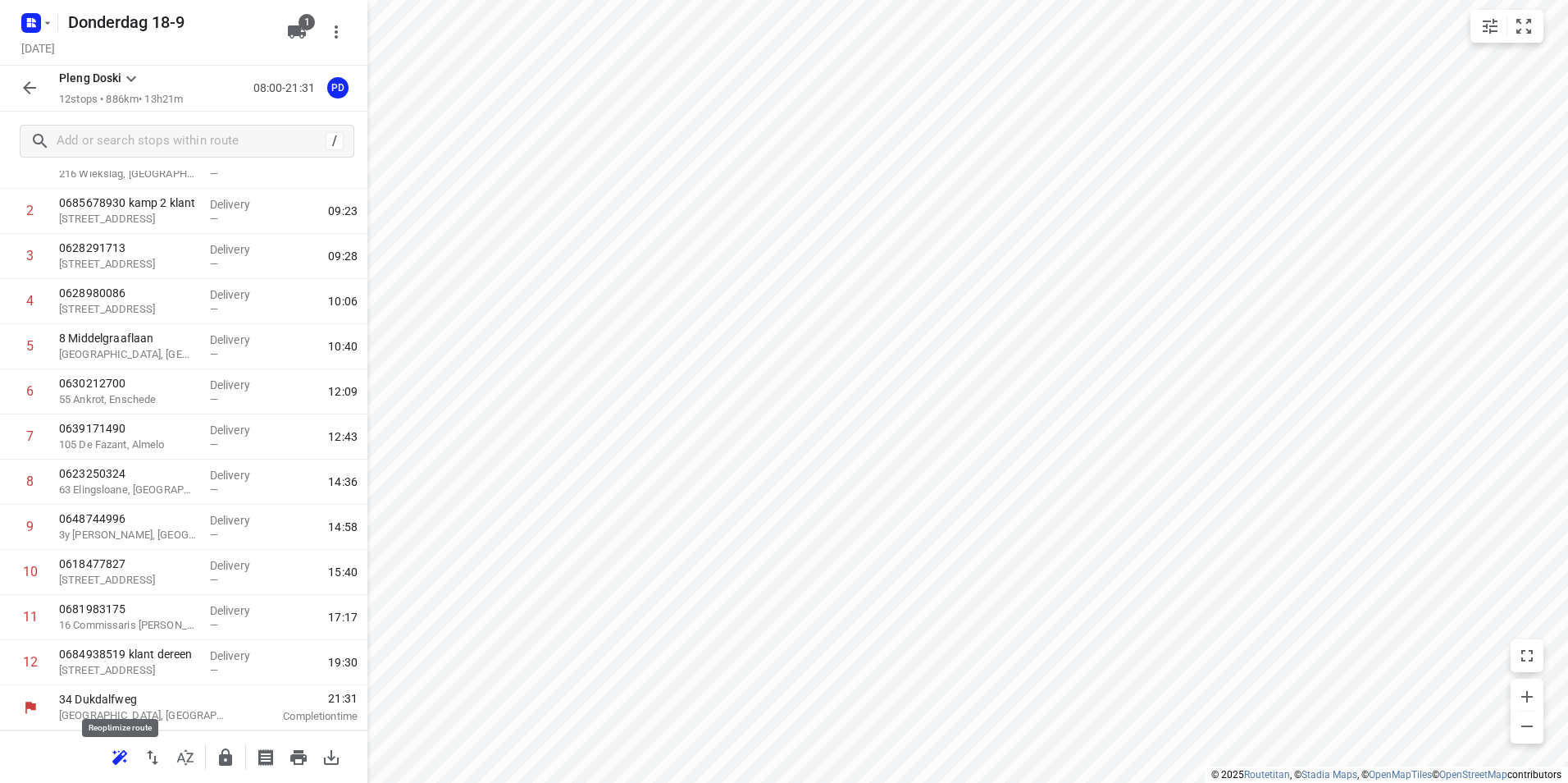
click at [115, 764] on icon "button" at bounding box center [120, 757] width 20 height 20
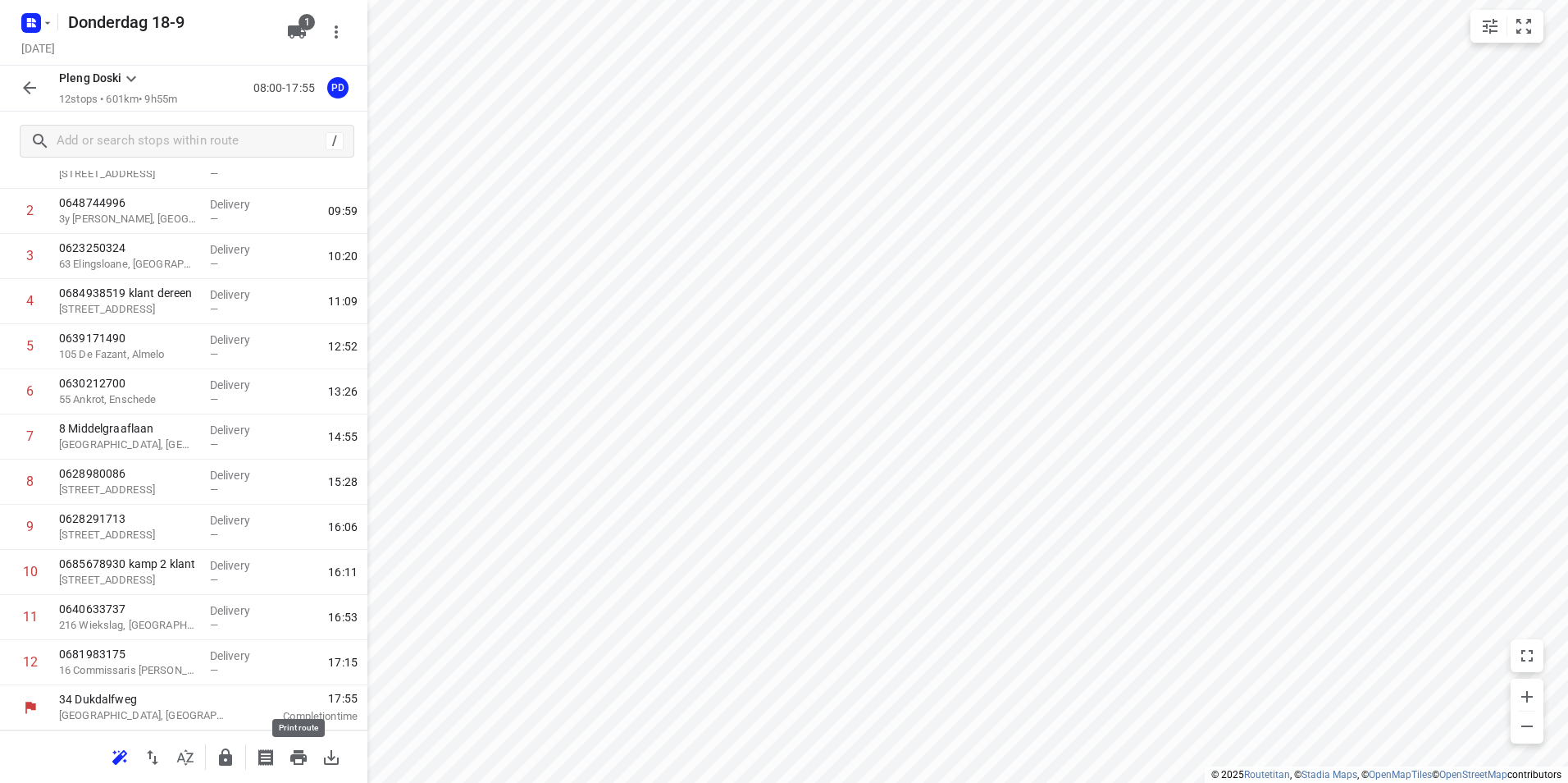
click at [291, 756] on icon "button" at bounding box center [298, 757] width 17 height 15
click at [146, 764] on icon "button" at bounding box center [153, 757] width 20 height 20
click at [294, 764] on icon "button" at bounding box center [298, 757] width 17 height 15
click at [294, 759] on icon "button" at bounding box center [298, 757] width 17 height 15
